Goal: Transaction & Acquisition: Purchase product/service

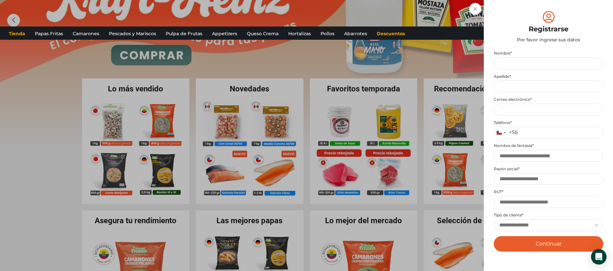
scroll to position [46, 0]
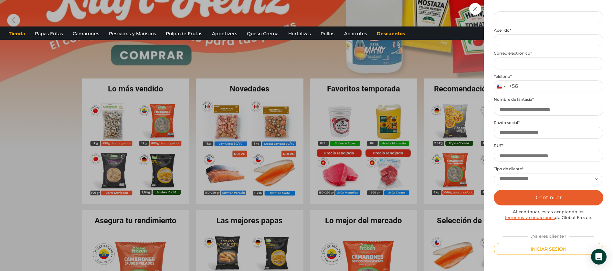
drag, startPoint x: 429, startPoint y: 45, endPoint x: 486, endPoint y: 22, distance: 61.2
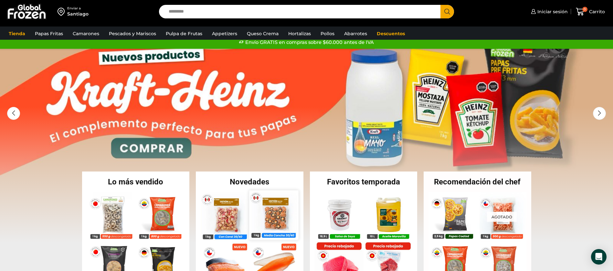
scroll to position [0, 0]
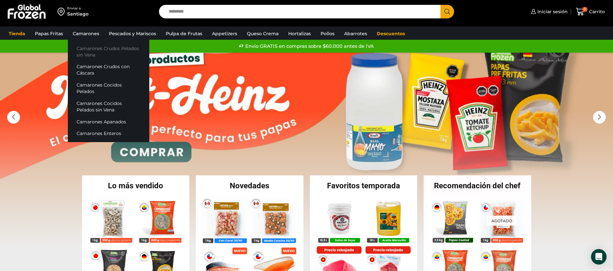
click at [87, 48] on link "Camarones Crudos Pelados sin Vena" at bounding box center [108, 51] width 81 height 18
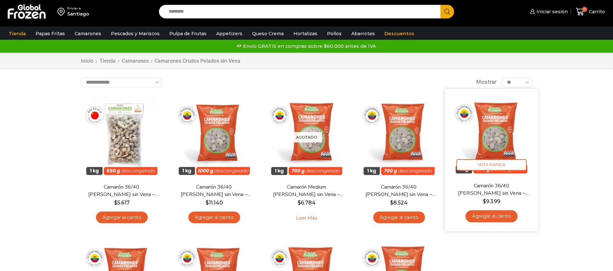
click at [499, 141] on img at bounding box center [491, 135] width 83 height 83
click at [507, 135] on img at bounding box center [491, 135] width 83 height 83
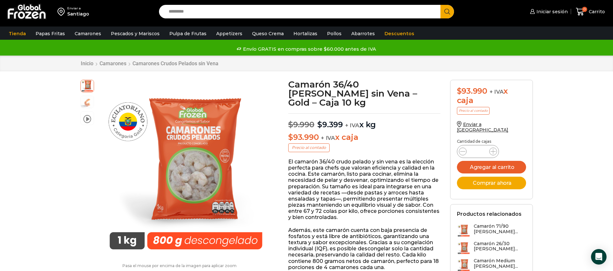
drag, startPoint x: 588, startPoint y: 94, endPoint x: 587, endPoint y: 86, distance: 8.4
